Goal: Information Seeking & Learning: Check status

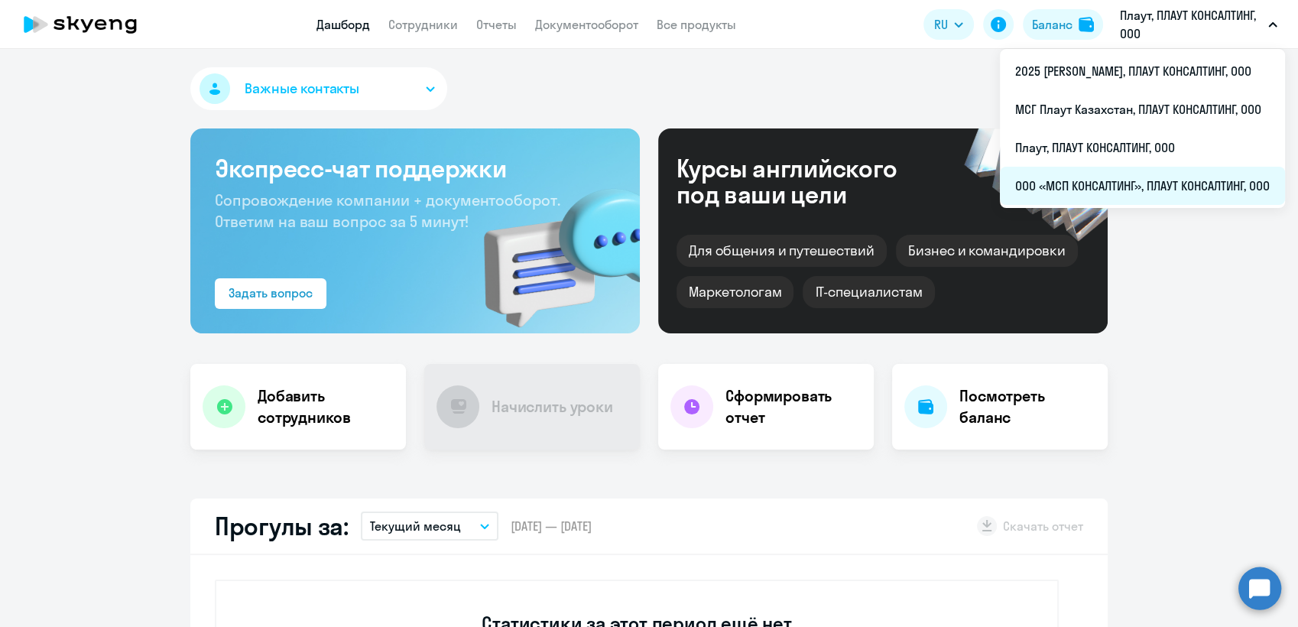
click at [1116, 186] on li "ООО «МСП КОНСАЛТИНГ», ПЛАУТ КОНСАЛТИНГ, ООО" at bounding box center [1142, 186] width 285 height 38
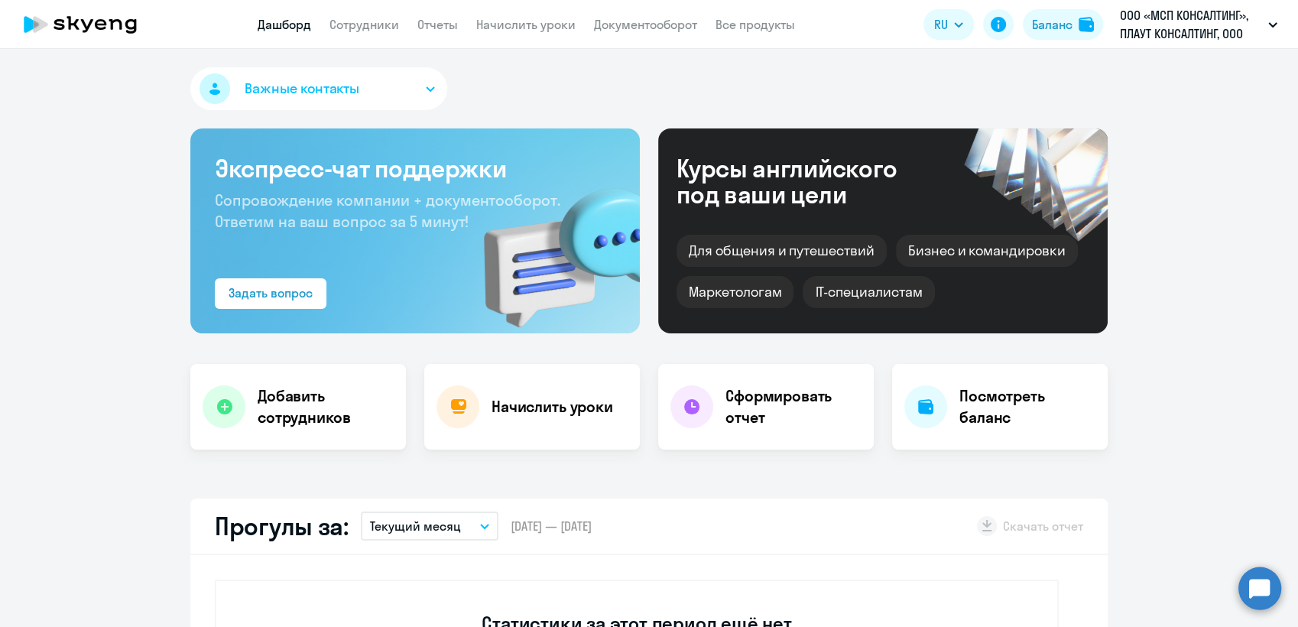
select select "30"
click at [362, 28] on link "Сотрудники" at bounding box center [365, 24] width 70 height 15
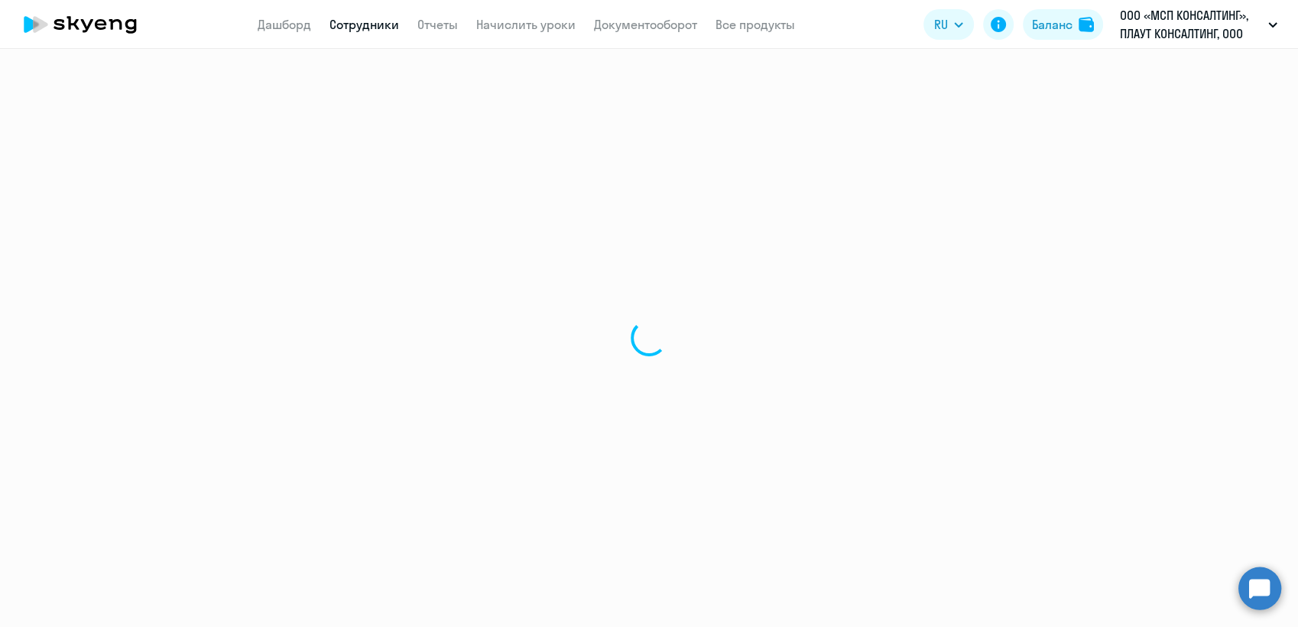
select select "30"
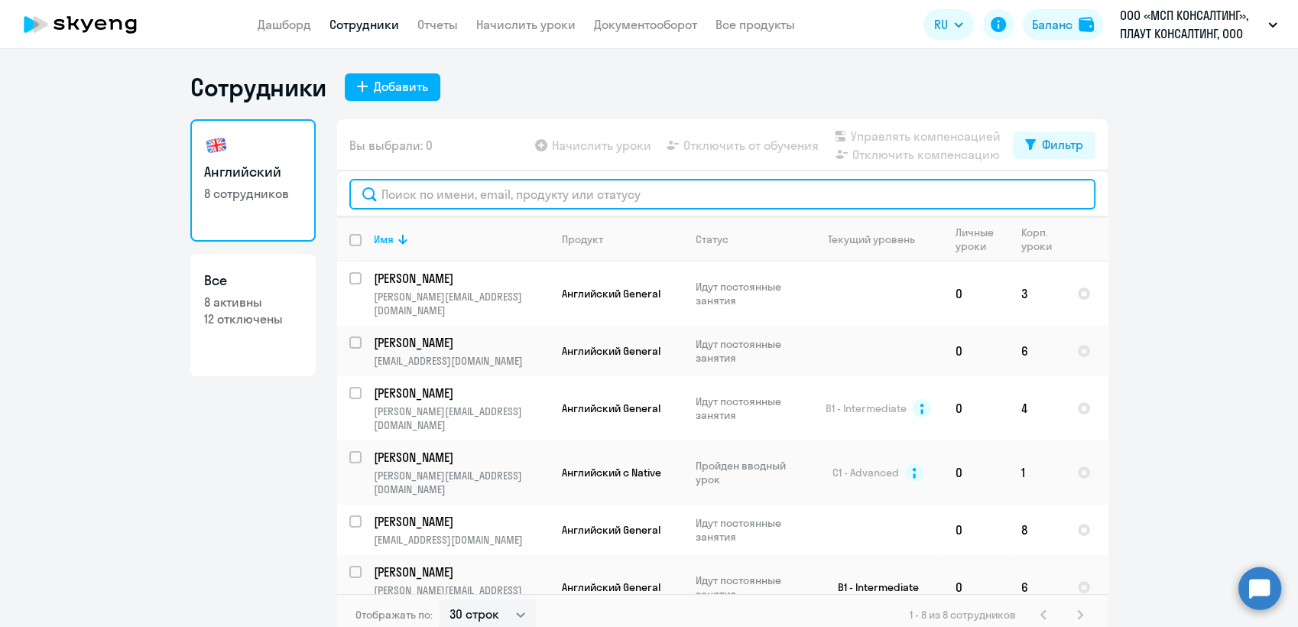
click at [410, 193] on input "text" at bounding box center [722, 194] width 746 height 31
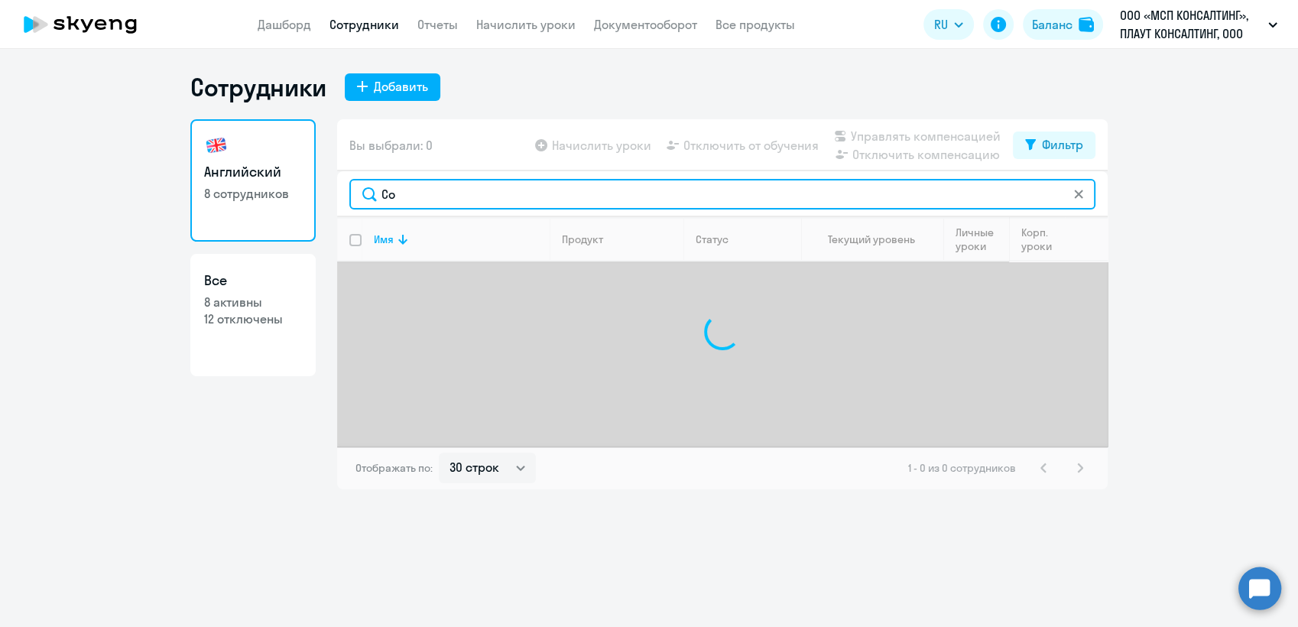
type input "С"
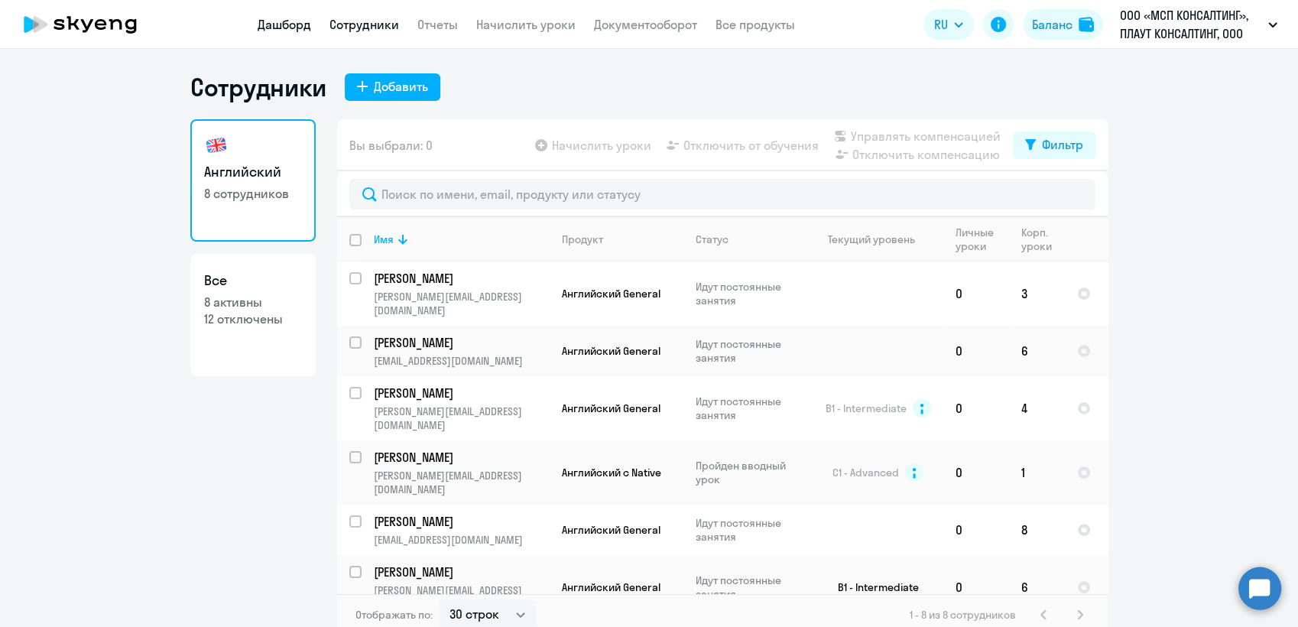
click at [291, 24] on link "Дашборд" at bounding box center [285, 24] width 54 height 15
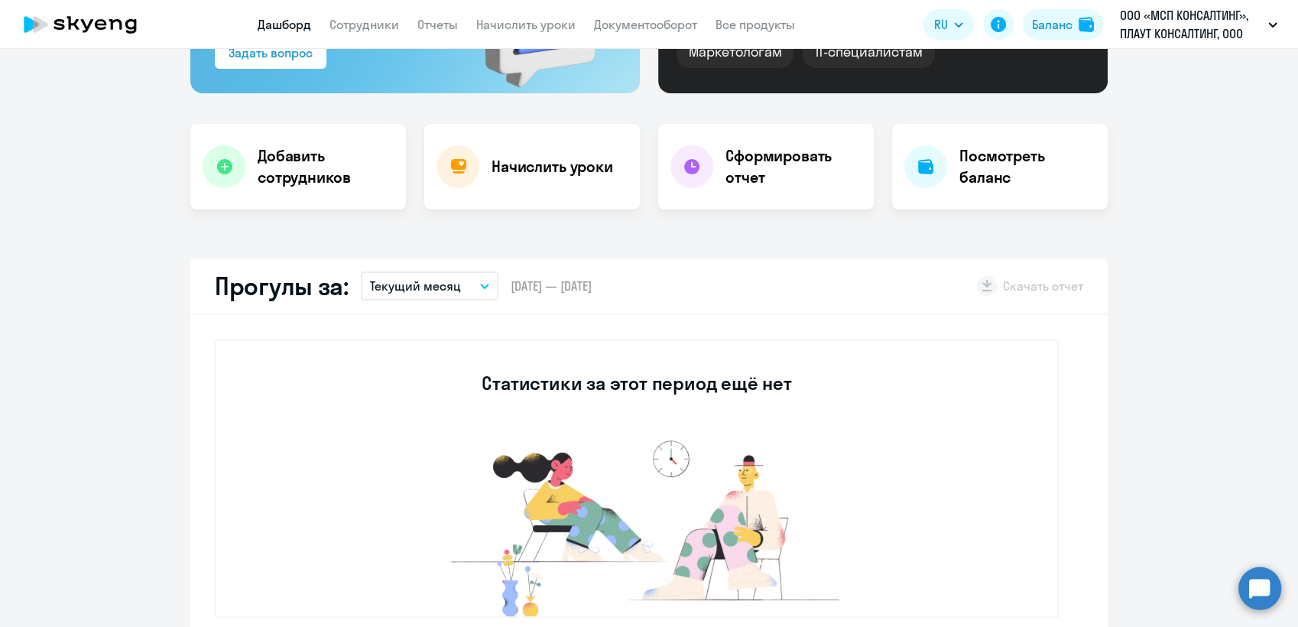
select select "30"
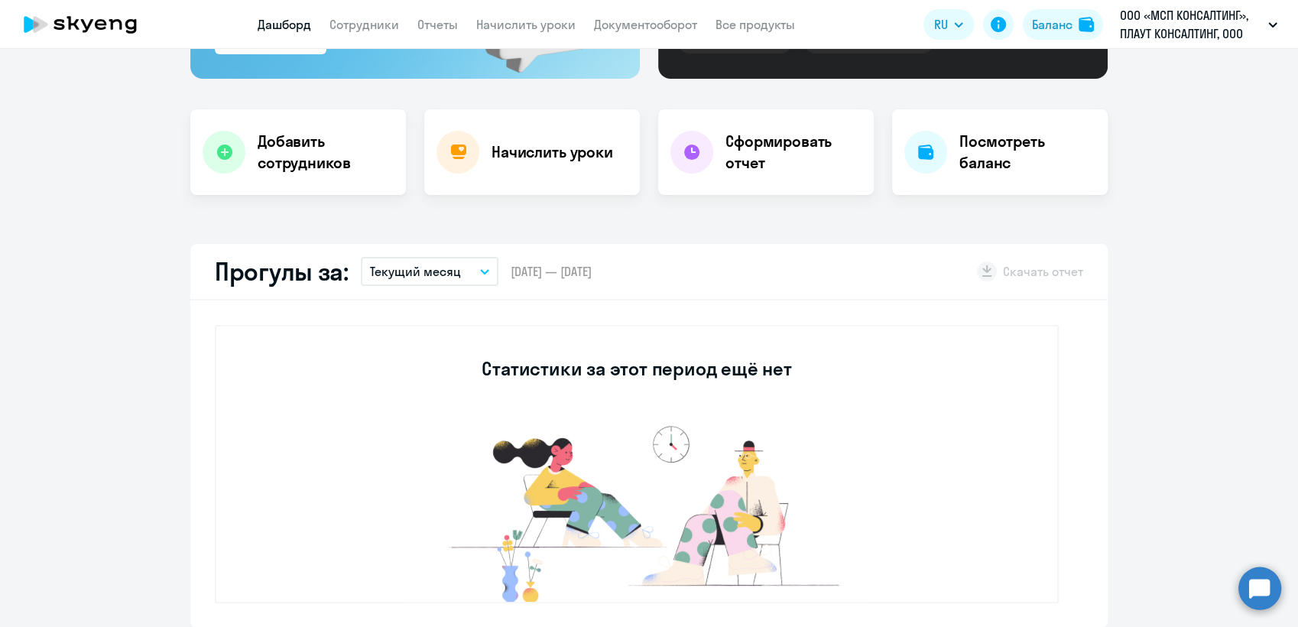
click at [481, 271] on icon "button" at bounding box center [485, 272] width 8 height 4
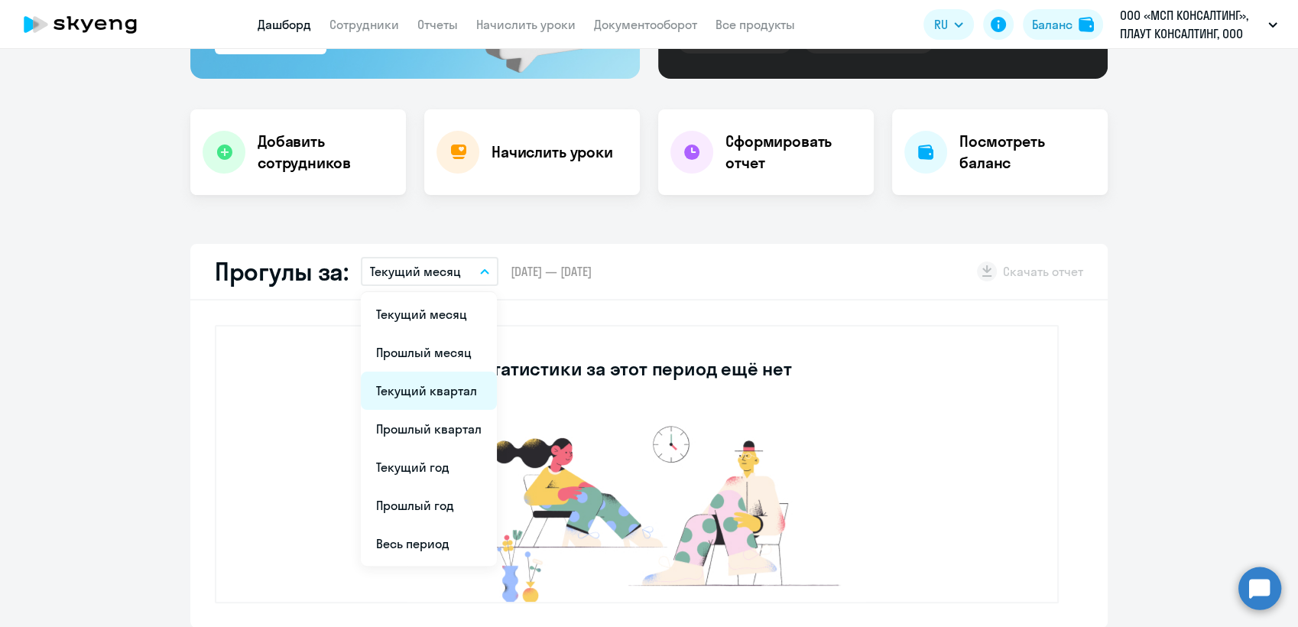
click at [432, 394] on li "Текущий квартал" at bounding box center [429, 391] width 136 height 38
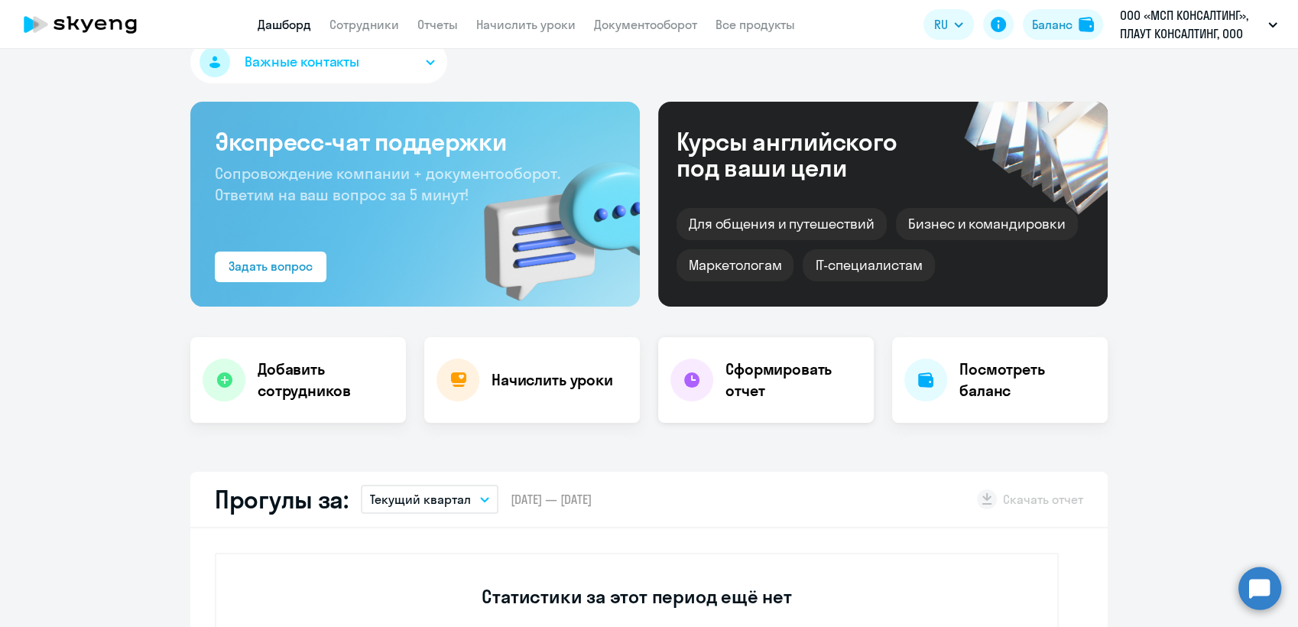
scroll to position [0, 0]
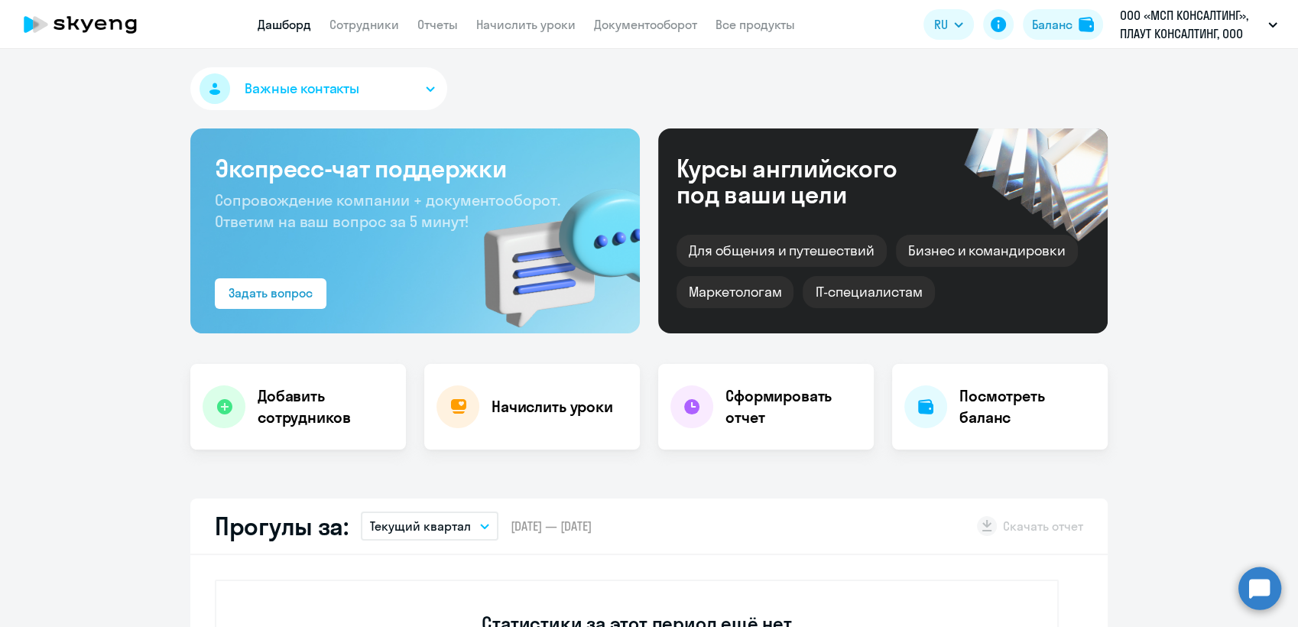
click at [481, 525] on icon "button" at bounding box center [485, 526] width 8 height 4
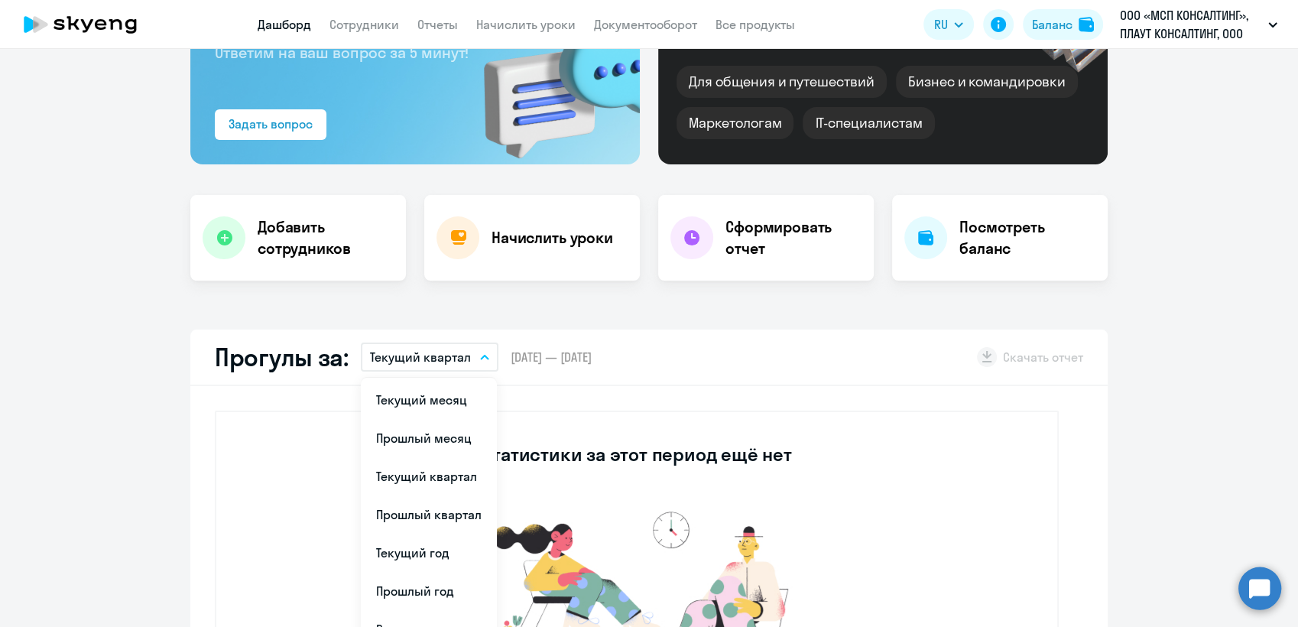
scroll to position [170, 0]
click at [438, 437] on li "Прошлый месяц" at bounding box center [429, 437] width 136 height 38
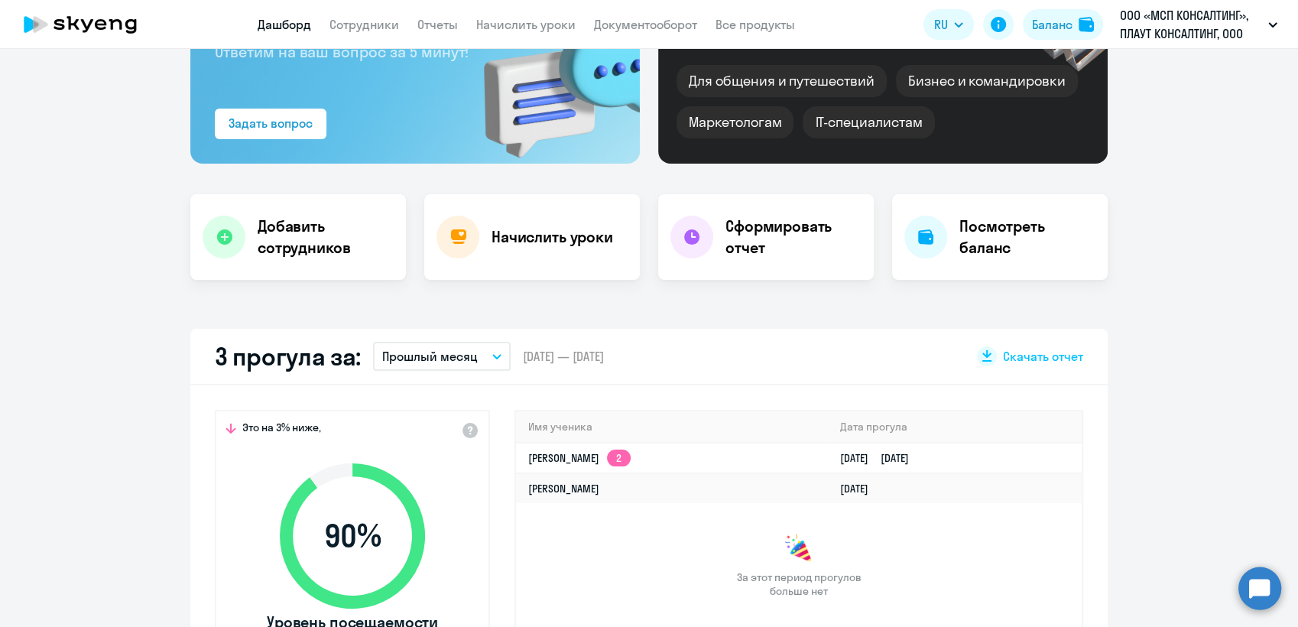
click at [493, 356] on icon "button" at bounding box center [497, 357] width 8 height 4
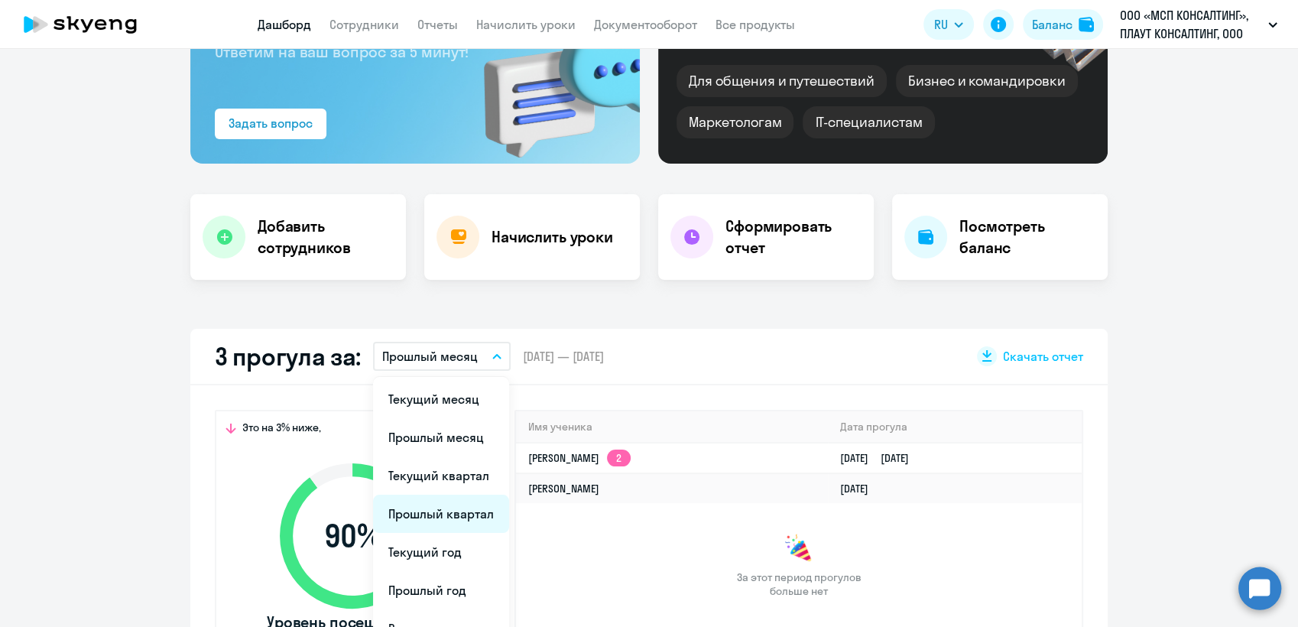
click at [455, 507] on li "Прошлый квартал" at bounding box center [441, 514] width 136 height 38
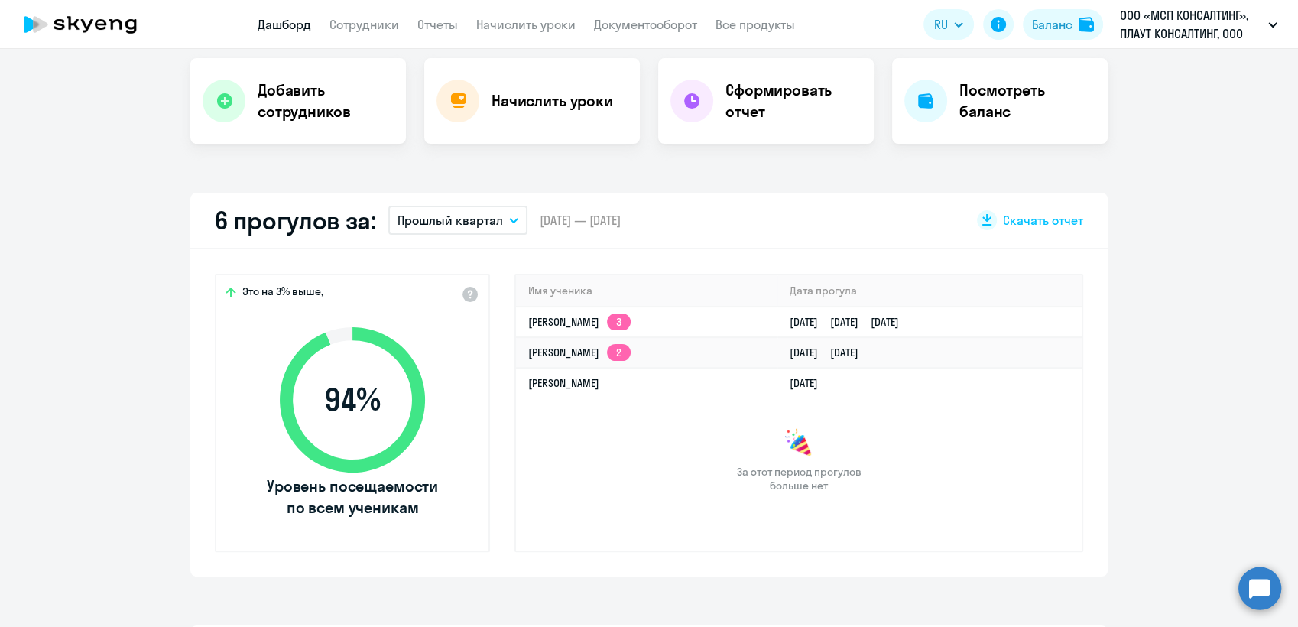
scroll to position [85, 0]
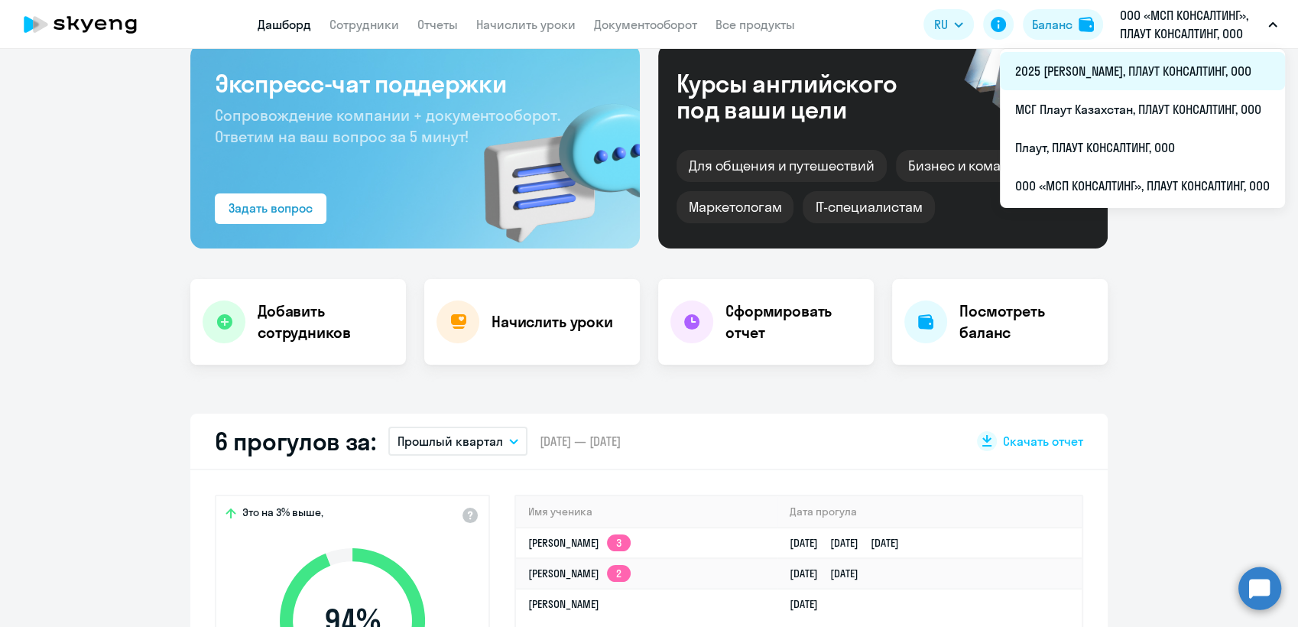
click at [1096, 73] on li "2025 [PERSON_NAME], ПЛАУТ КОНСАЛТИНГ, ООО" at bounding box center [1142, 71] width 285 height 38
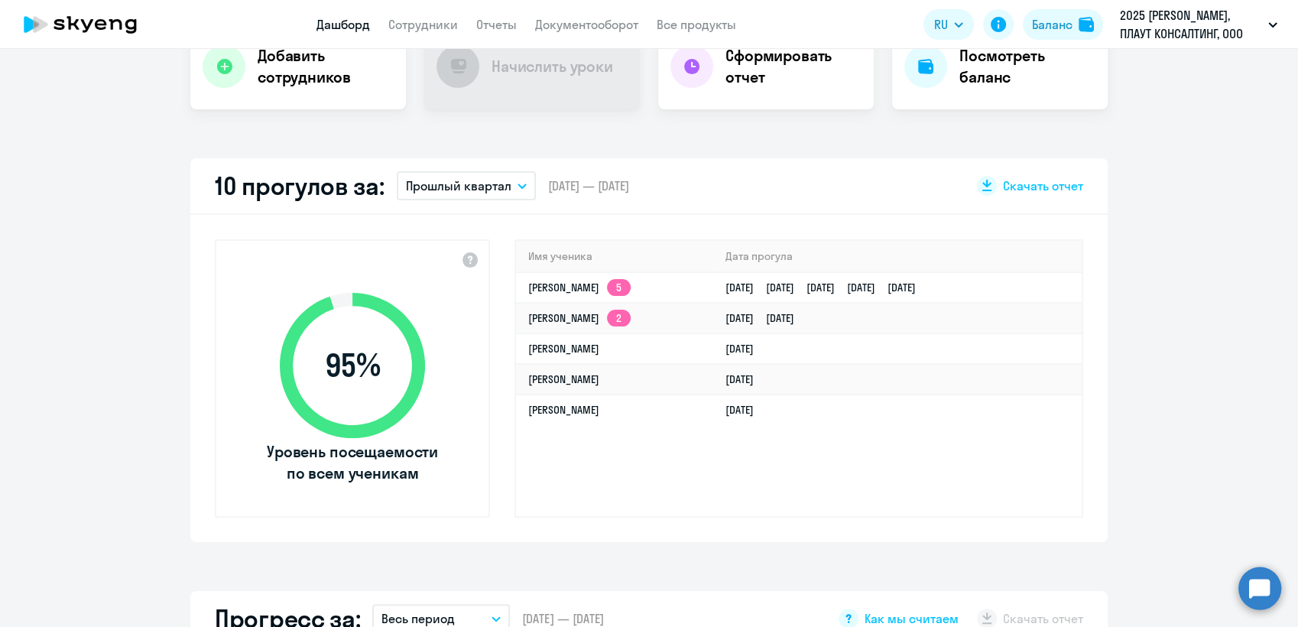
scroll to position [339, 0]
